Goal: Find specific page/section: Find specific page/section

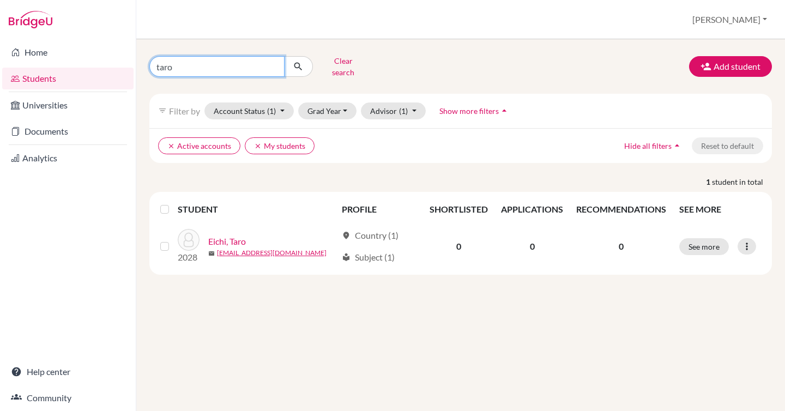
click at [275, 62] on input "taro" at bounding box center [216, 66] width 135 height 21
type input "sugiyama"
click at [346, 64] on button "Clear search" at bounding box center [343, 66] width 61 height 28
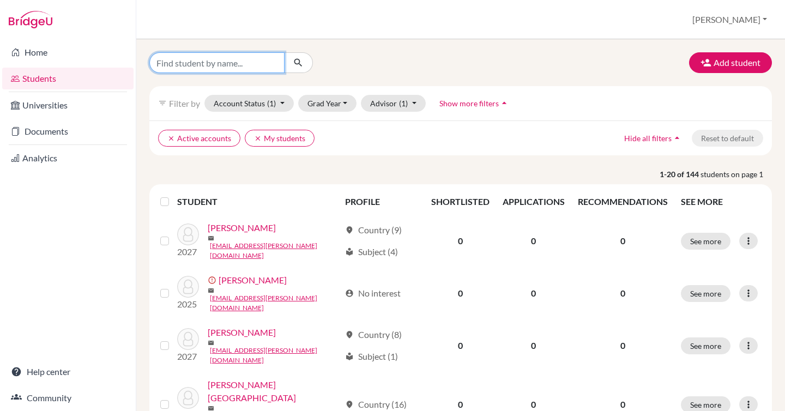
click at [214, 61] on input "Find student by name..." at bounding box center [216, 62] width 135 height 21
type input "sugiyama"
click button "submit" at bounding box center [298, 62] width 29 height 21
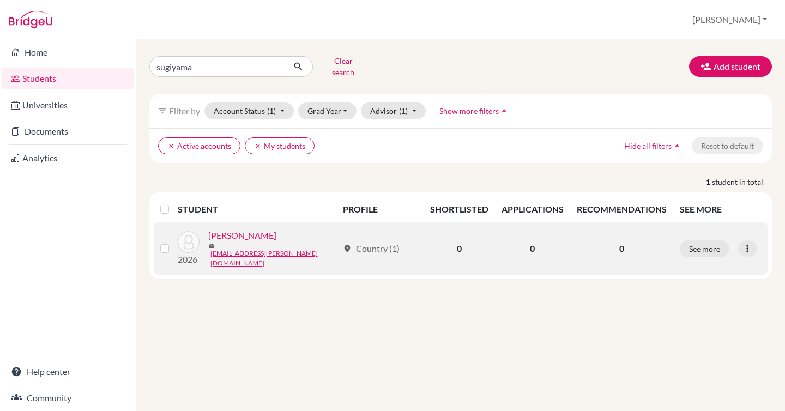
click at [266, 235] on link "[PERSON_NAME]" at bounding box center [242, 235] width 68 height 13
click at [236, 235] on link "[PERSON_NAME]" at bounding box center [242, 235] width 68 height 13
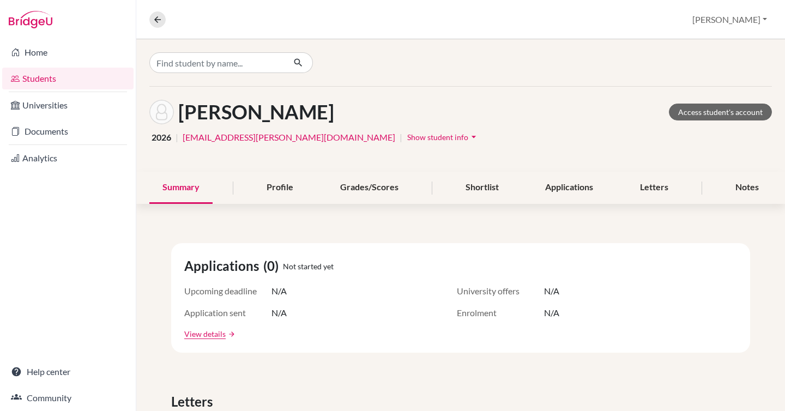
click at [469, 137] on icon "arrow_drop_down" at bounding box center [474, 136] width 11 height 11
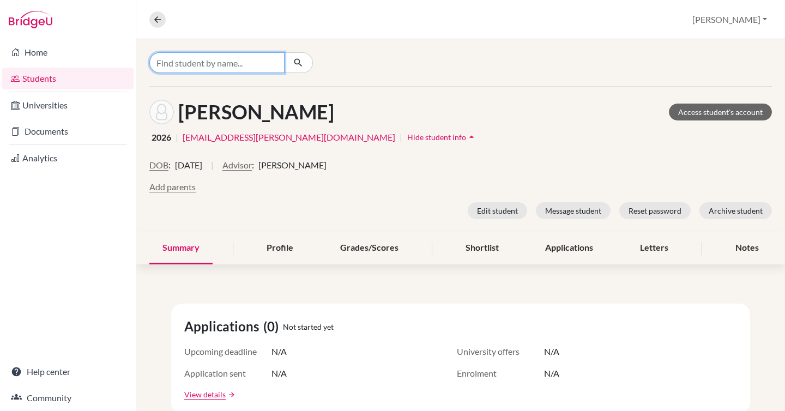
click at [173, 67] on input "Find student by name..." at bounding box center [216, 62] width 135 height 21
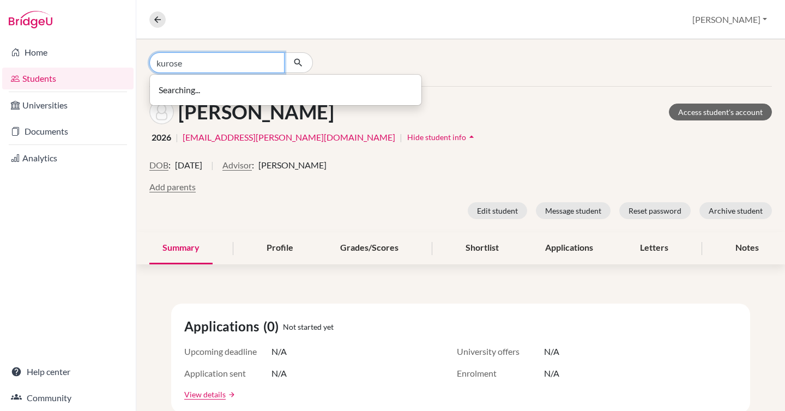
type input "kurose"
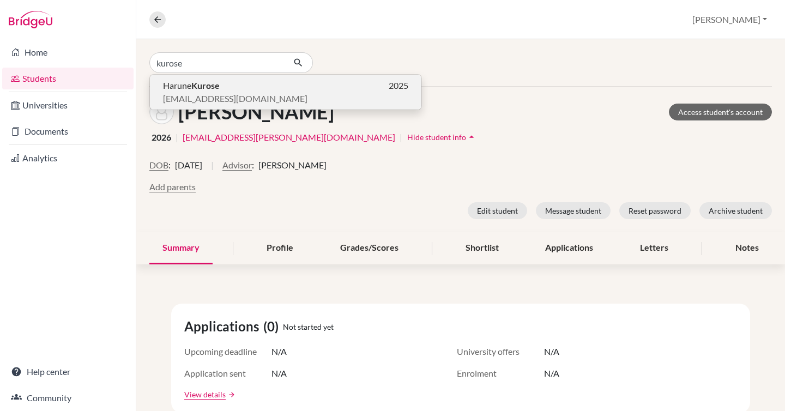
click at [207, 89] on b "Kurose" at bounding box center [205, 85] width 28 height 10
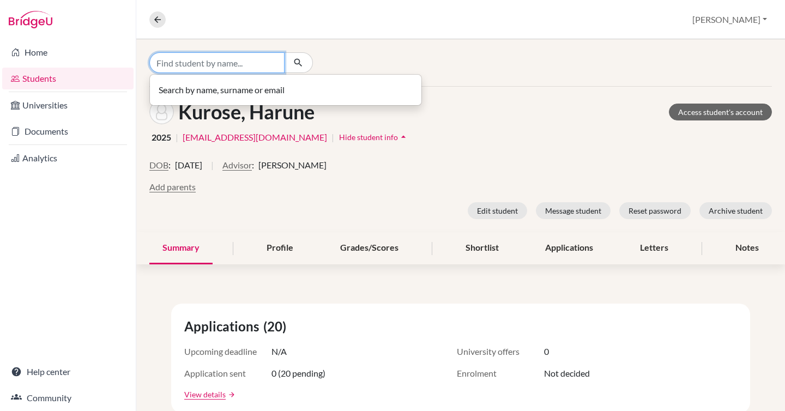
click at [236, 62] on input "Find student by name..." at bounding box center [216, 62] width 135 height 21
type input "sugiyama"
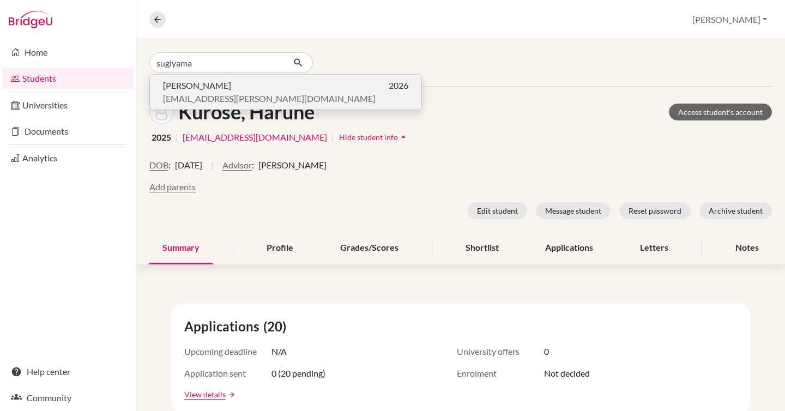
click at [203, 86] on span "[PERSON_NAME]" at bounding box center [197, 85] width 68 height 13
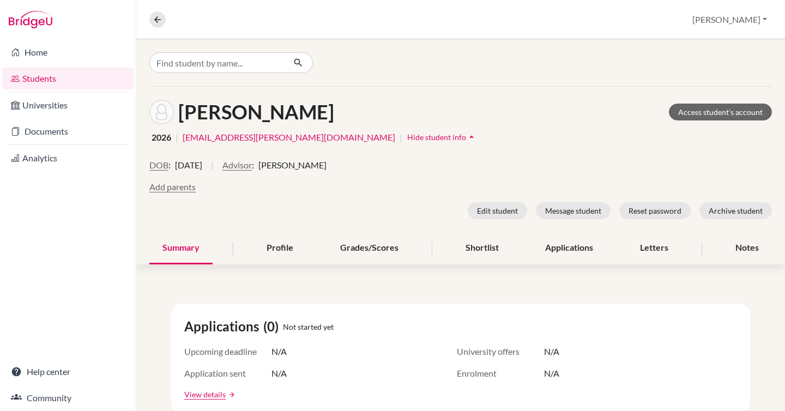
click at [212, 86] on hr at bounding box center [460, 86] width 623 height 1
click at [289, 3] on div "Overview Student details [PERSON_NAME] Profile School Settings Log out" at bounding box center [460, 19] width 649 height 39
click at [463, 127] on div "[PERSON_NAME] Access student's account 2026 | [EMAIL_ADDRESS][PERSON_NAME][DOMA…" at bounding box center [460, 160] width 649 height 146
